Goal: Register for event/course

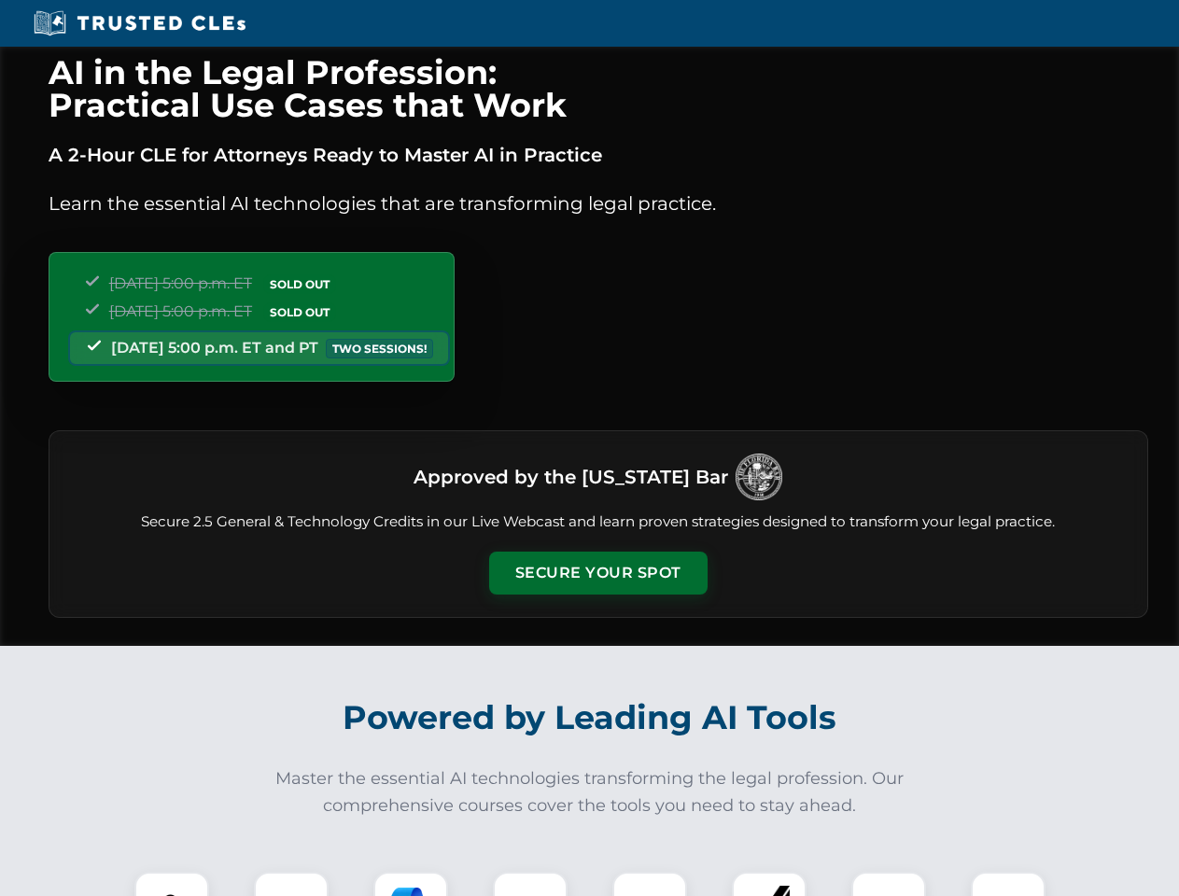
click at [597, 573] on button "Secure Your Spot" at bounding box center [598, 573] width 218 height 43
click at [172, 884] on img at bounding box center [172, 909] width 54 height 54
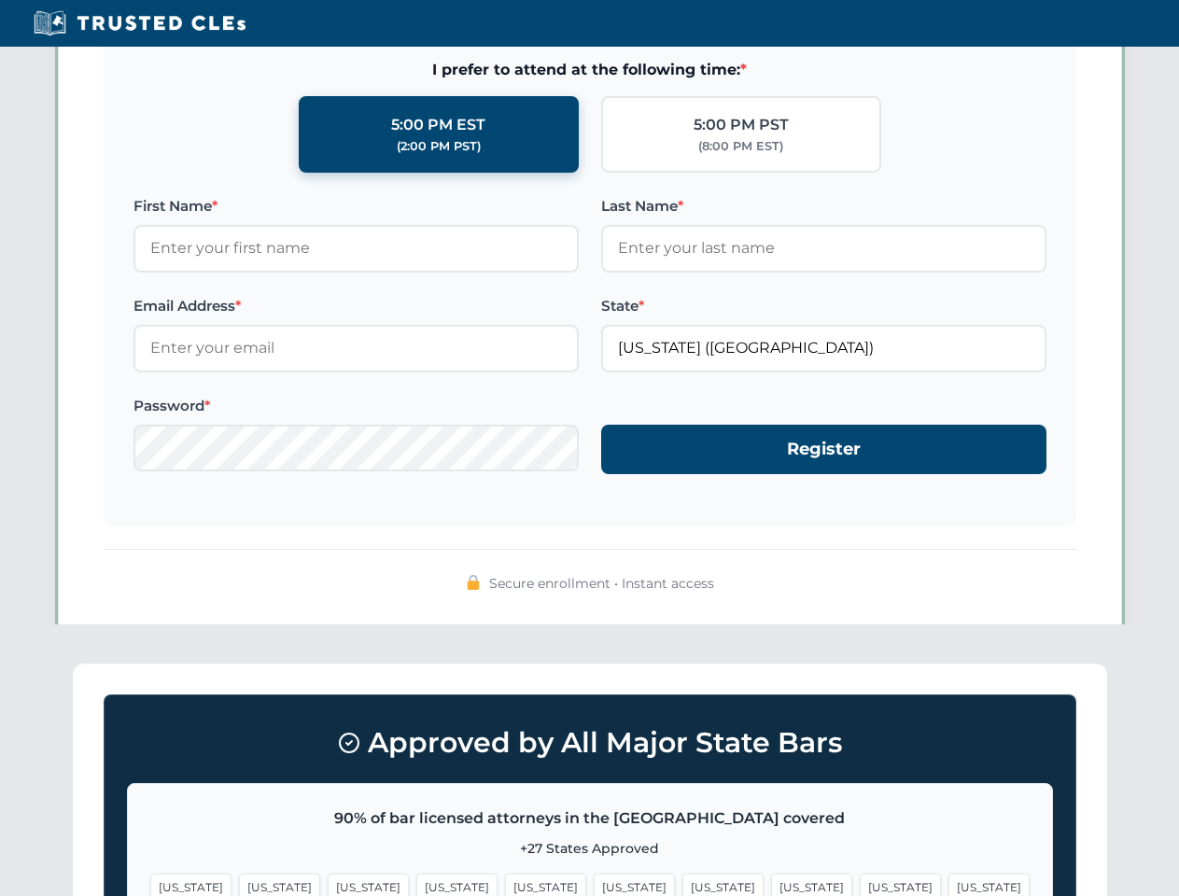
click at [682, 884] on span "[US_STATE]" at bounding box center [722, 886] width 81 height 27
click at [859, 884] on span "[US_STATE]" at bounding box center [899, 886] width 81 height 27
